Goal: Task Accomplishment & Management: Manage account settings

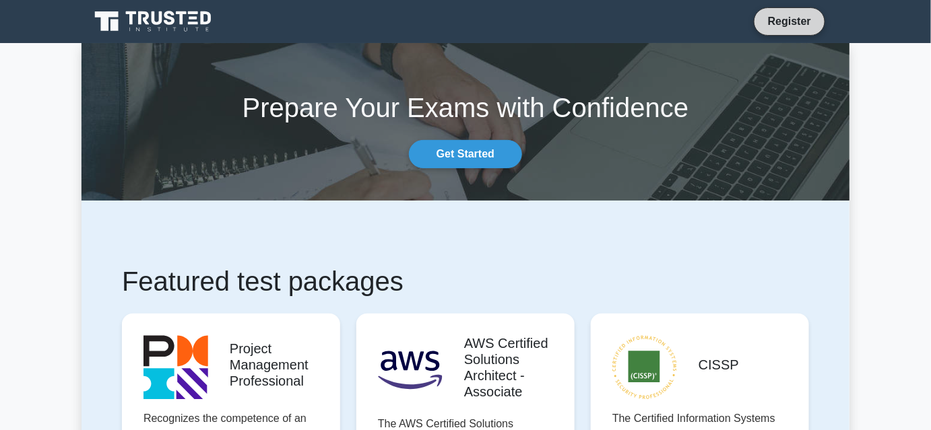
click at [798, 22] on link "Register" at bounding box center [789, 21] width 59 height 17
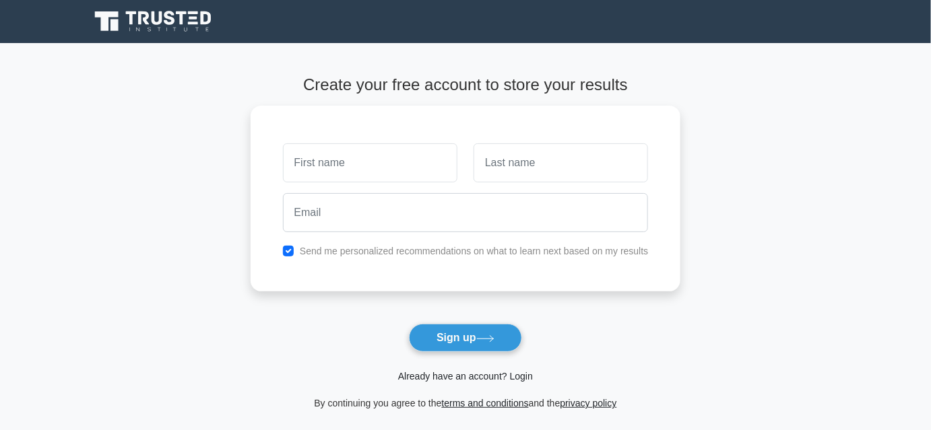
click at [482, 371] on link "Already have an account? Login" at bounding box center [465, 376] width 135 height 11
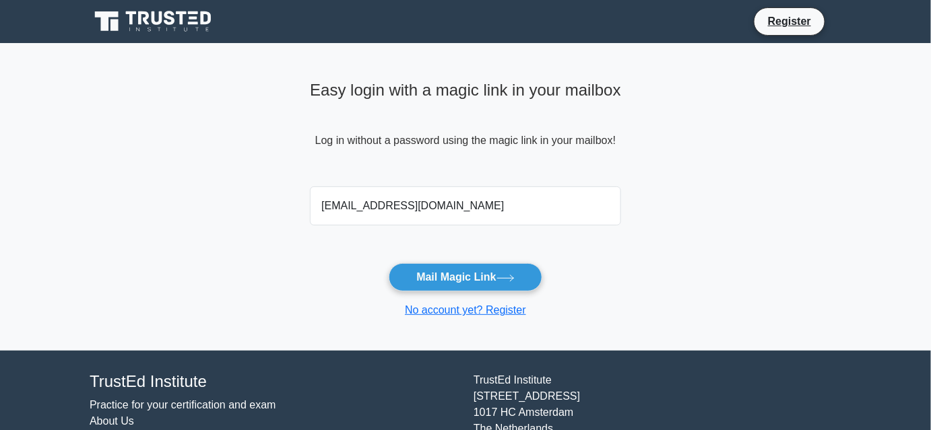
type input "ibrahim.aldisi@gmail.com"
click at [490, 263] on button "Mail Magic Link" at bounding box center [465, 277] width 153 height 28
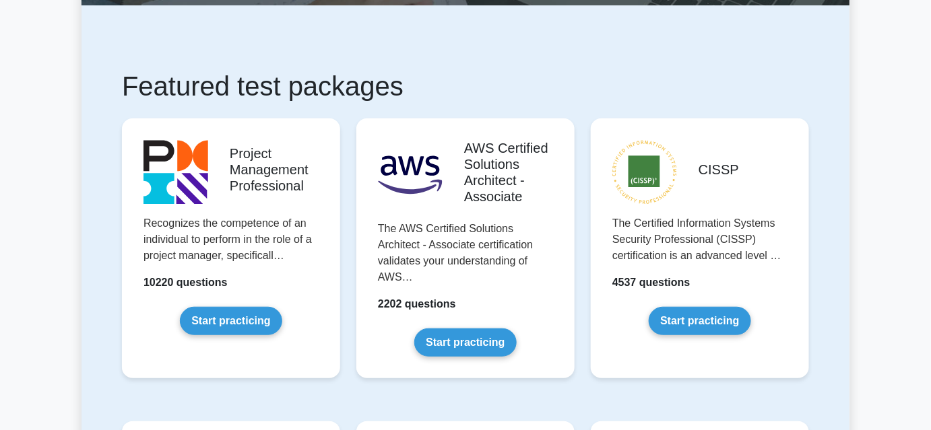
scroll to position [199, 0]
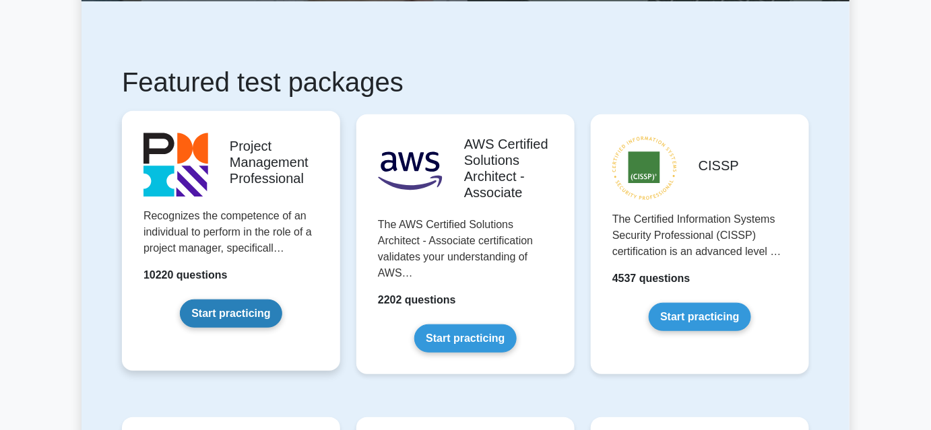
click at [234, 300] on link "Start practicing" at bounding box center [231, 314] width 102 height 28
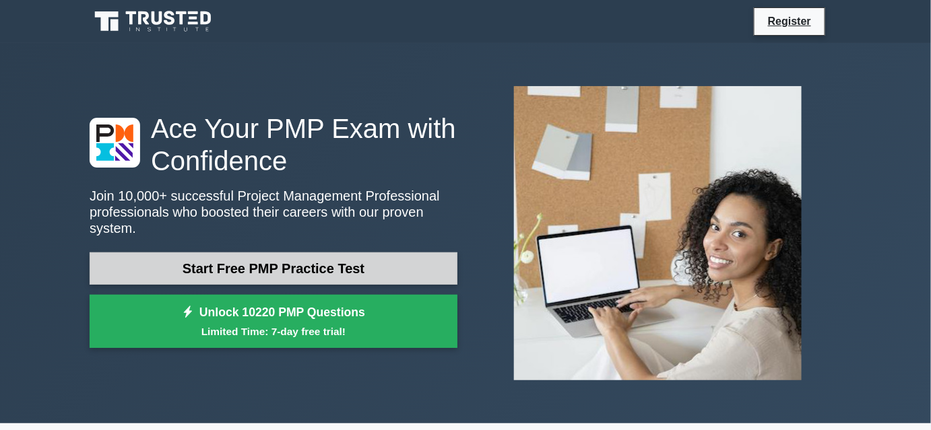
click at [387, 253] on link "Start Free PMP Practice Test" at bounding box center [274, 269] width 368 height 32
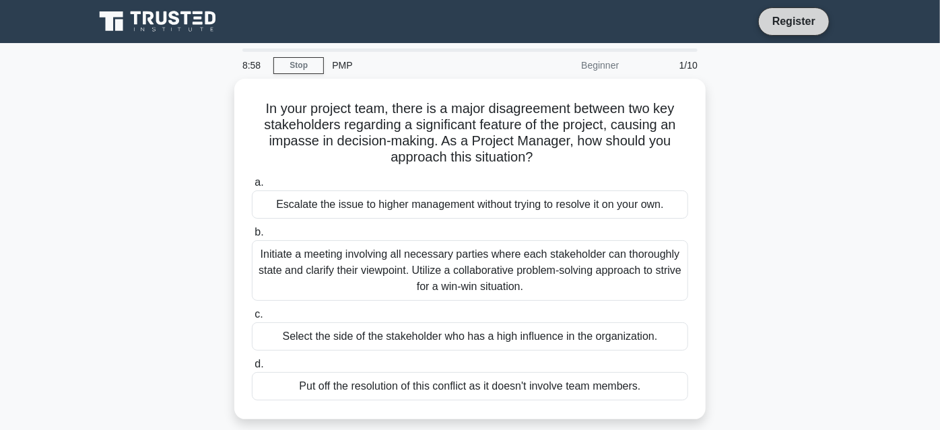
click at [799, 20] on link "Register" at bounding box center [794, 21] width 59 height 17
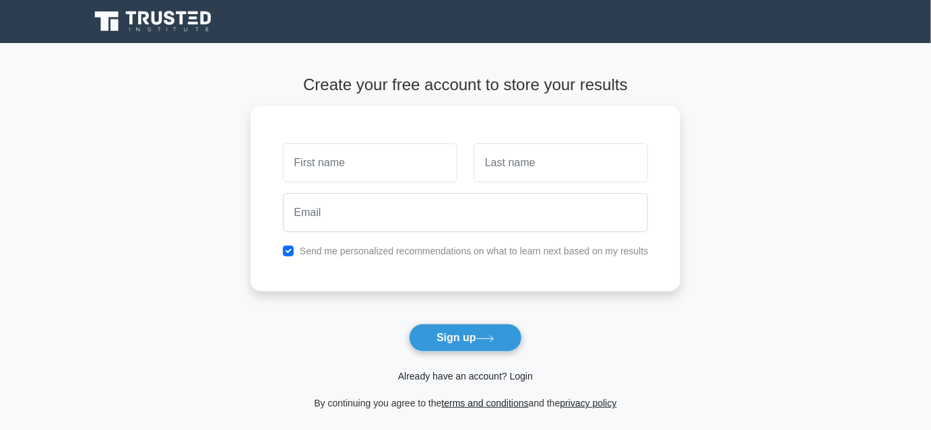
click at [483, 371] on link "Already have an account? Login" at bounding box center [465, 376] width 135 height 11
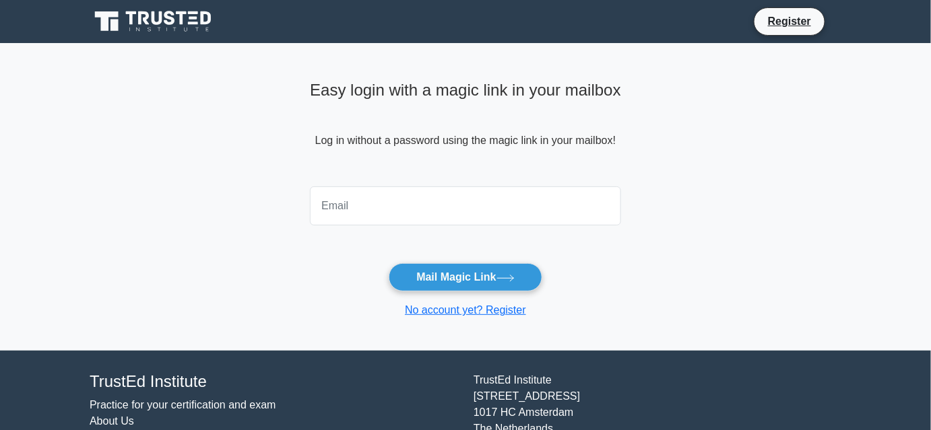
click at [162, 110] on main "Easy login with a magic link in your mailbox Log in without a password using th…" at bounding box center [465, 197] width 931 height 308
click at [416, 203] on input "email" at bounding box center [465, 206] width 311 height 39
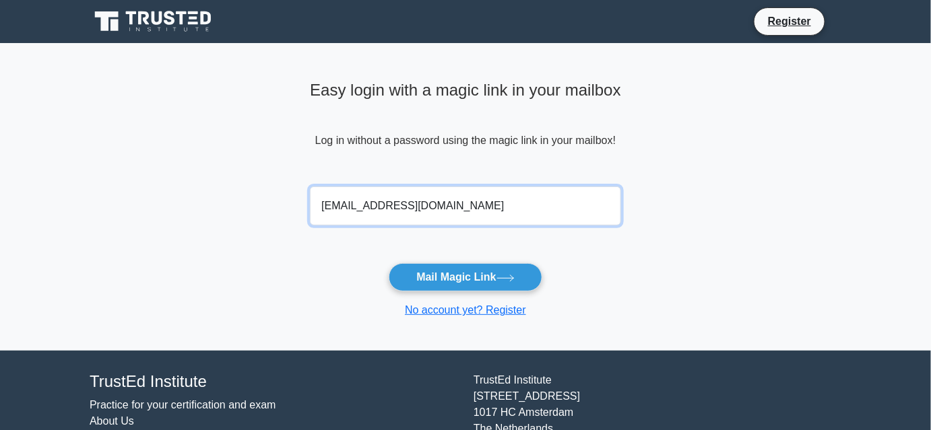
type input "ibrahim.aldisi@gmail.com"
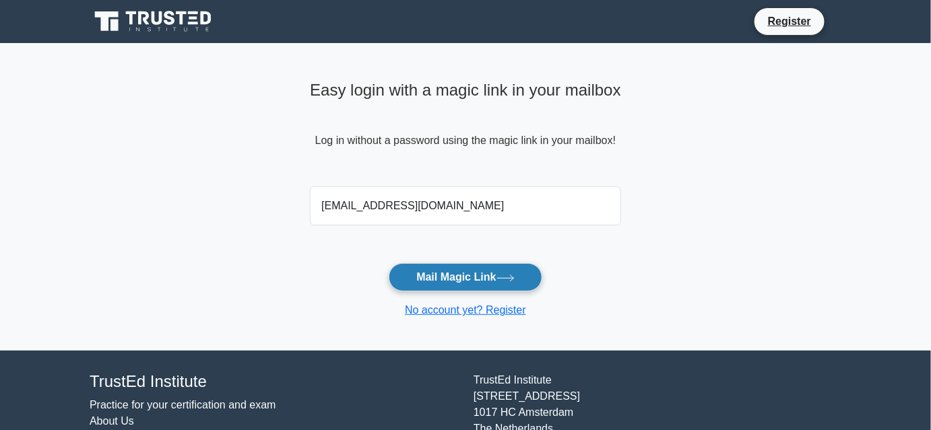
click at [507, 267] on button "Mail Magic Link" at bounding box center [465, 277] width 153 height 28
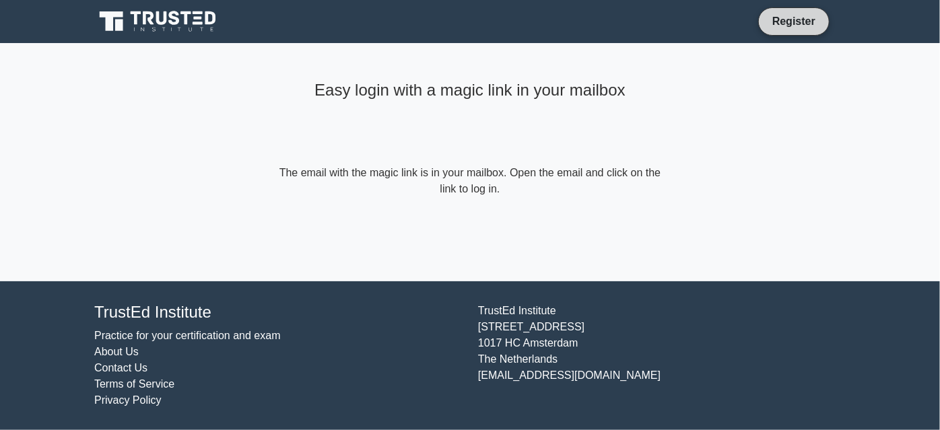
click at [792, 18] on link "Register" at bounding box center [794, 21] width 59 height 17
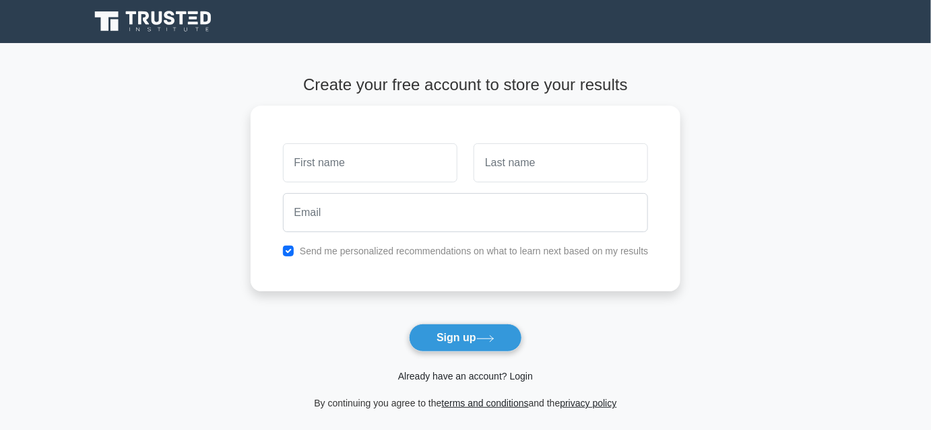
click at [486, 375] on link "Already have an account? Login" at bounding box center [465, 376] width 135 height 11
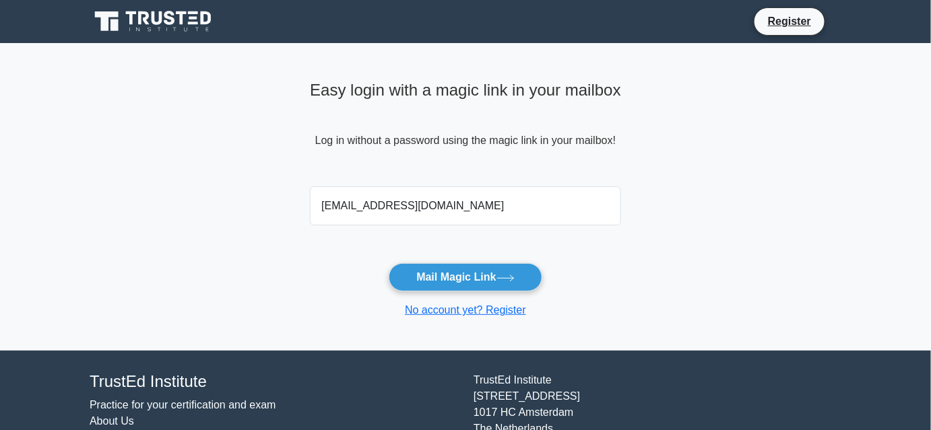
type input "ibrahim.aldisi@gmail.com"
click at [509, 275] on icon at bounding box center [506, 278] width 18 height 7
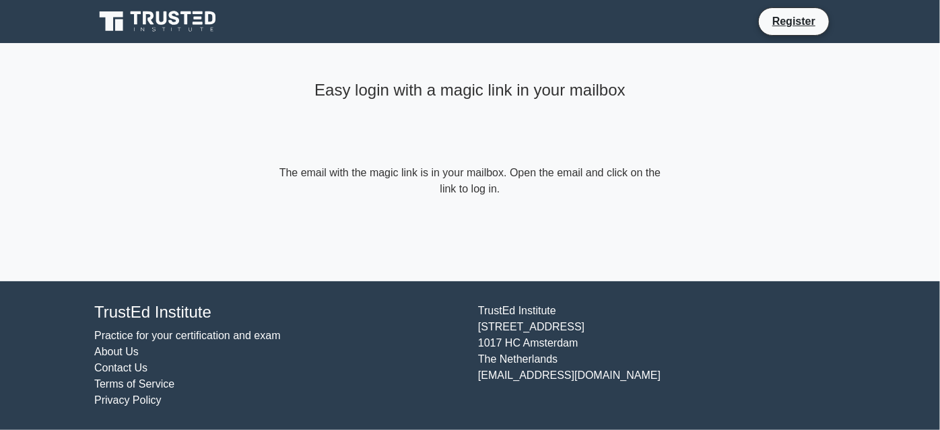
click at [619, 243] on div "Easy login with a magic link in your mailbox The email with the magic link is i…" at bounding box center [470, 162] width 404 height 238
